Goal: Task Accomplishment & Management: Manage account settings

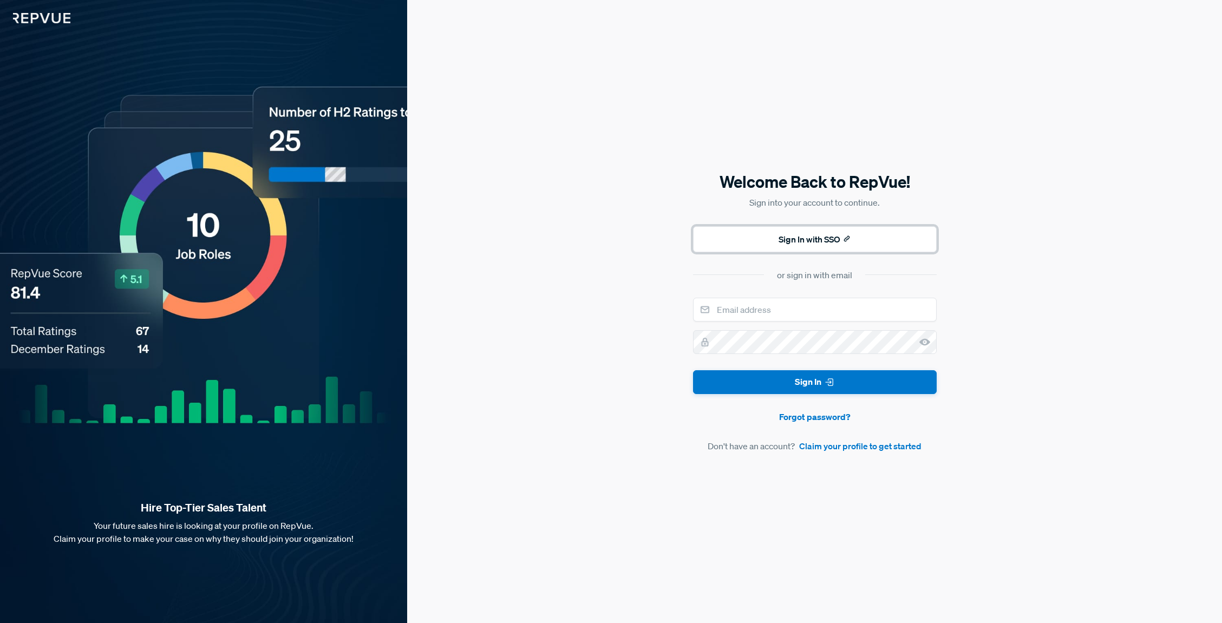
click at [792, 236] on button "Sign In with SSO" at bounding box center [815, 239] width 244 height 26
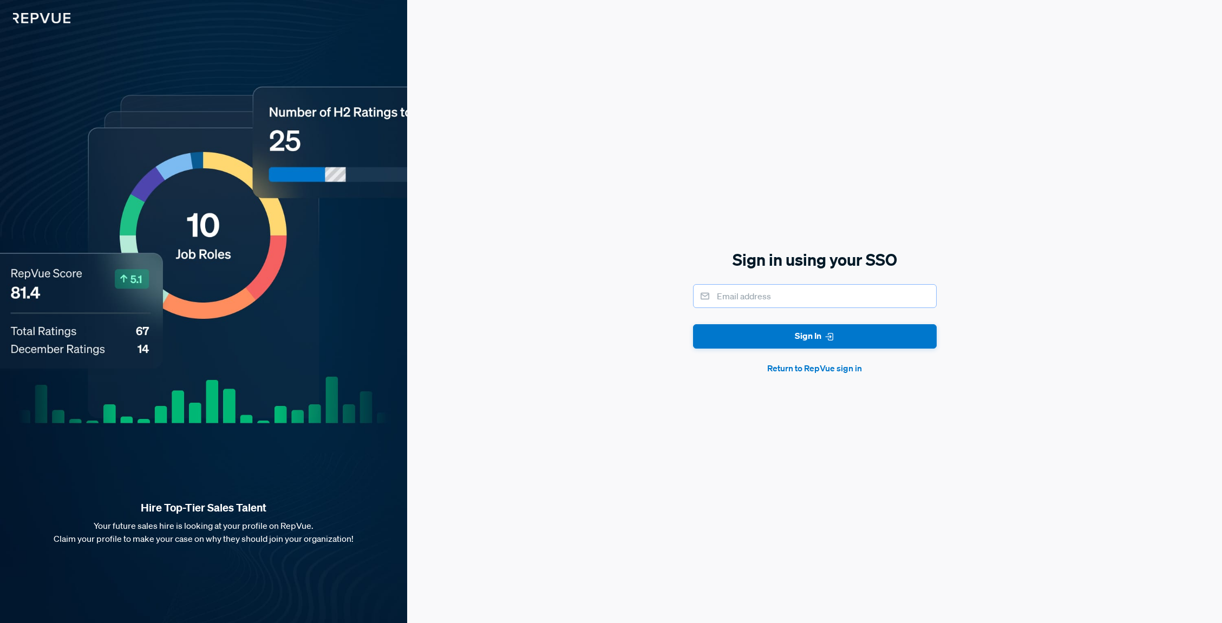
click at [741, 301] on input "email" at bounding box center [815, 296] width 244 height 24
type input "[PERSON_NAME][EMAIL_ADDRESS][PERSON_NAME][DOMAIN_NAME]"
click at [693, 324] on button "Sign In" at bounding box center [815, 336] width 244 height 24
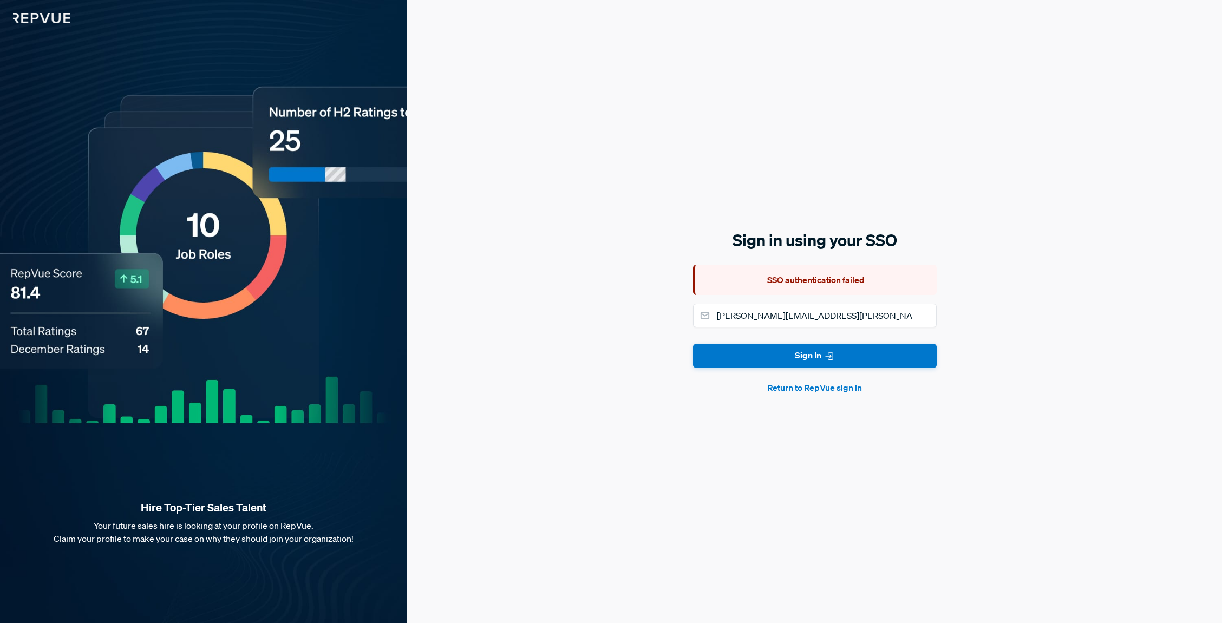
click at [811, 392] on button "Return to RepVue sign in" at bounding box center [815, 387] width 244 height 13
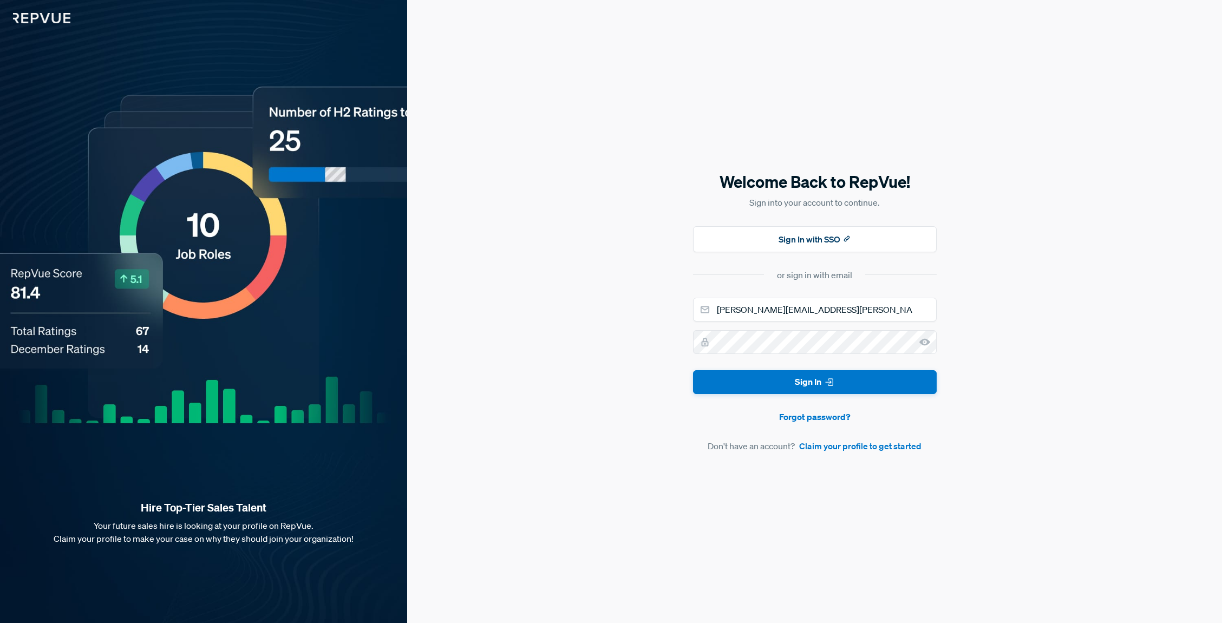
click at [647, 345] on div "Welcome Back to RepVue! Sign into your account to continue. Sign In with SSO or…" at bounding box center [814, 311] width 815 height 623
click at [792, 420] on link "Forgot password?" at bounding box center [815, 416] width 244 height 13
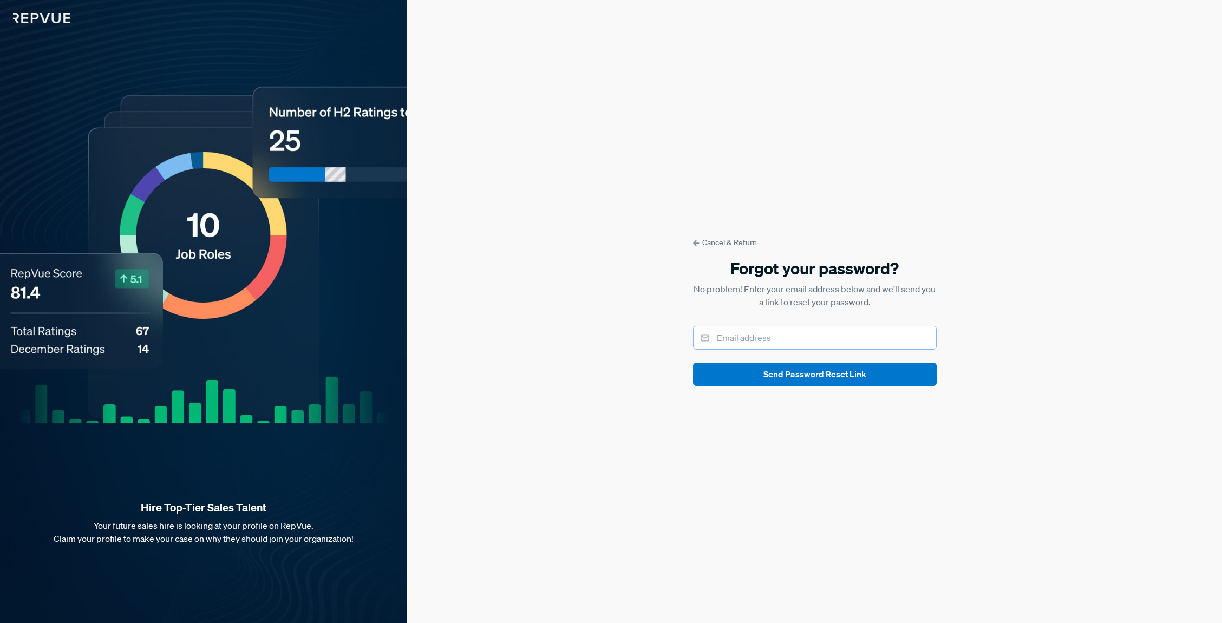
click at [765, 338] on input "email" at bounding box center [815, 338] width 244 height 24
type input "[PERSON_NAME][EMAIL_ADDRESS][PERSON_NAME][DOMAIN_NAME]"
click at [693, 363] on button "Send Password Reset Link" at bounding box center [815, 374] width 244 height 23
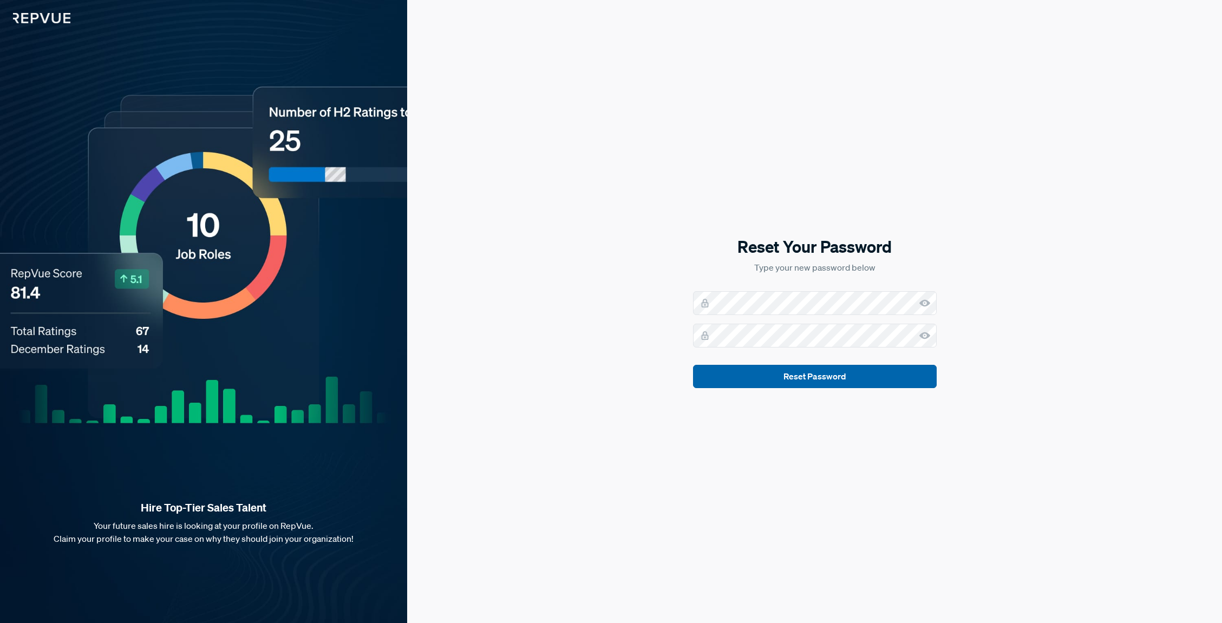
click at [792, 381] on button "Reset Password" at bounding box center [815, 376] width 244 height 23
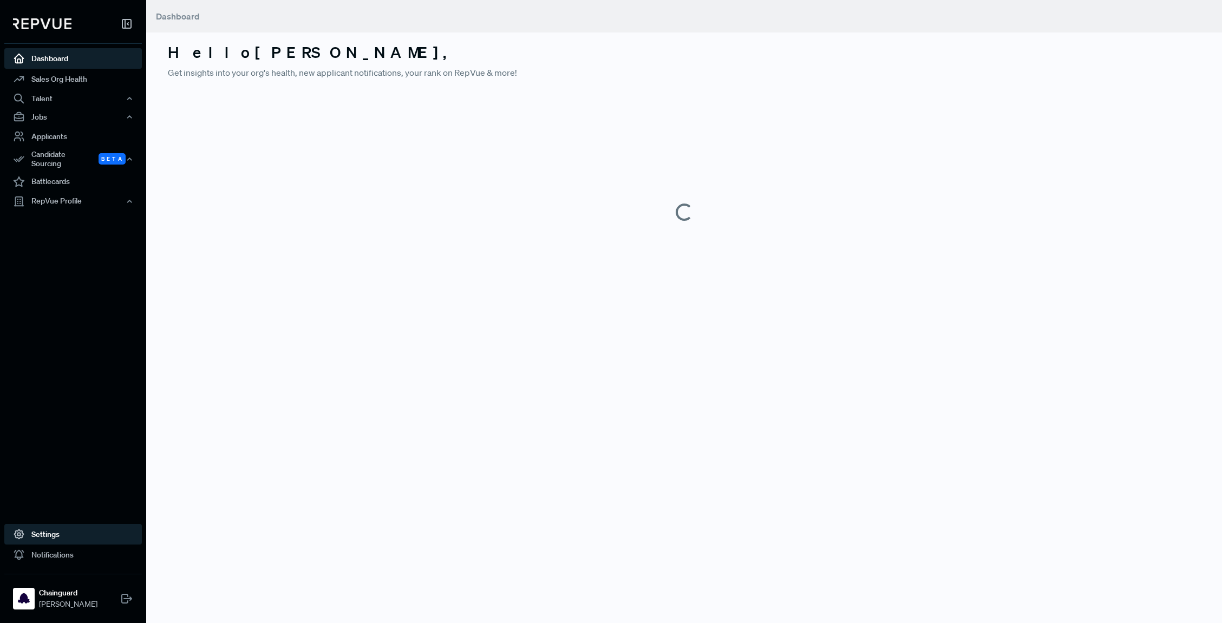
click at [32, 541] on link "Settings" at bounding box center [73, 534] width 138 height 21
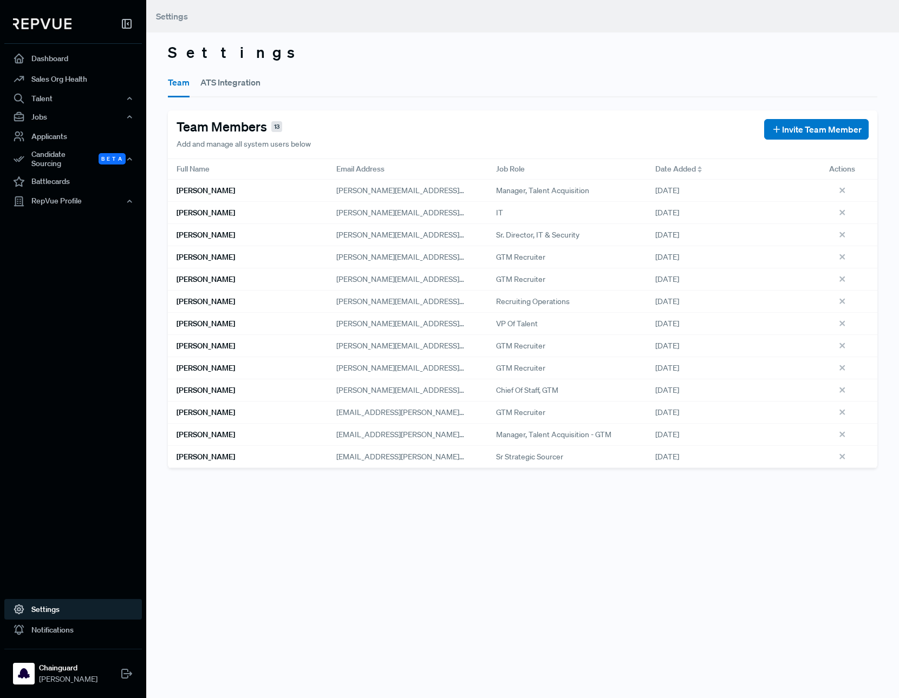
click at [240, 505] on div "Settings Team ATS Integration Team Members 13 Add and manage all system users b…" at bounding box center [522, 349] width 753 height 698
click at [784, 124] on span "Invite Team Member" at bounding box center [822, 129] width 80 height 13
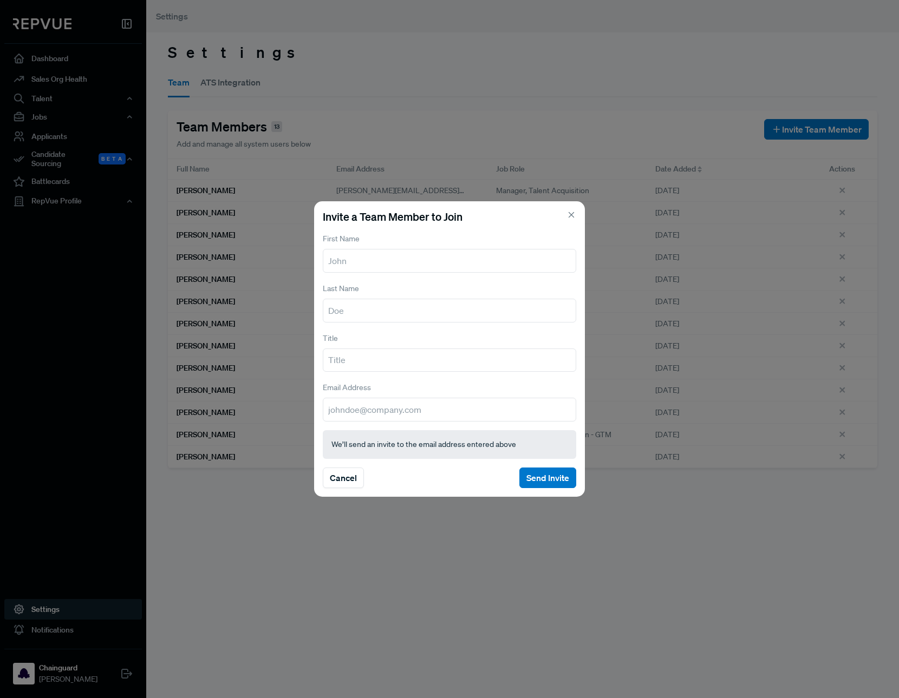
click at [452, 260] on input "text" at bounding box center [449, 261] width 253 height 24
type input "Andy"
type input "Burns"
type input "IT Specialist"
click at [424, 413] on input "email" at bounding box center [449, 410] width 253 height 24
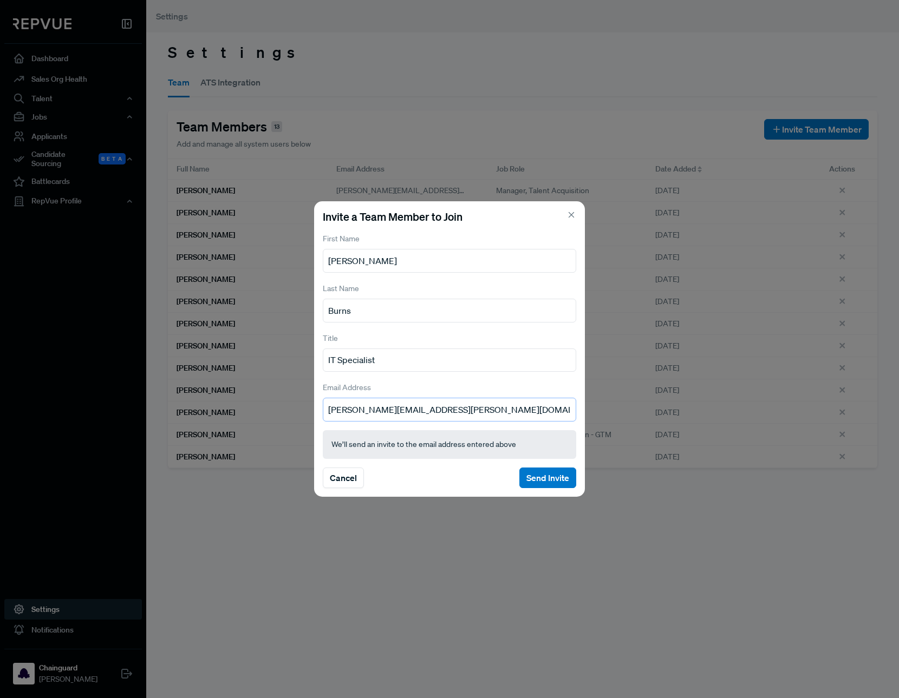
type input "andy.burns@chainguard.dev"
click at [395, 483] on section "Cancel Send Invite" at bounding box center [449, 478] width 253 height 21
click at [540, 479] on button "Send Invite" at bounding box center [547, 478] width 57 height 21
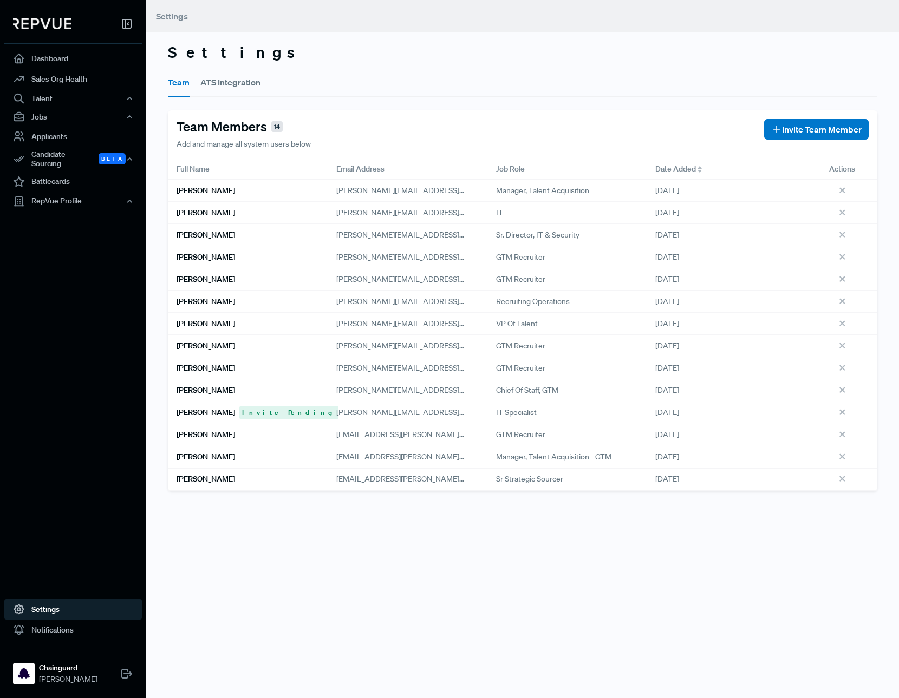
click at [57, 611] on link "Settings" at bounding box center [73, 609] width 138 height 21
click at [437, 618] on div "Settings Team ATS Integration Team Members 14 Add and manage all system users b…" at bounding box center [522, 349] width 753 height 698
